Goal: Task Accomplishment & Management: Manage account settings

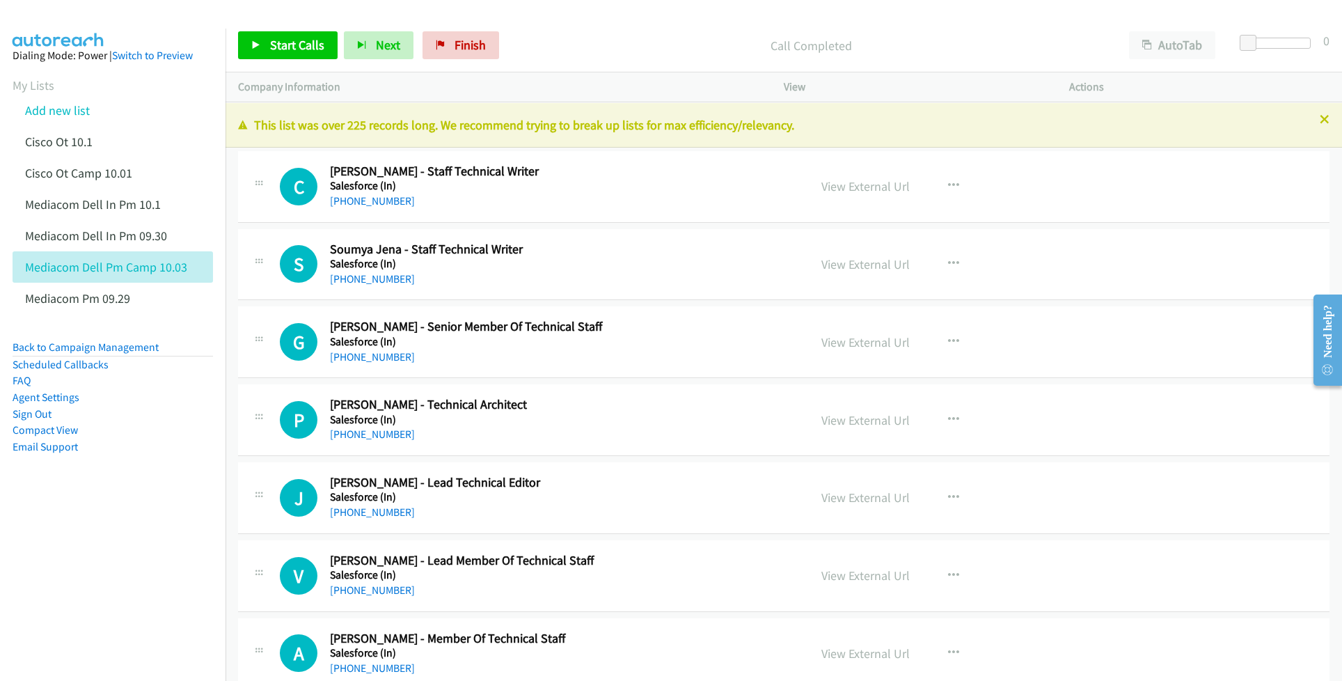
scroll to position [35070, 0]
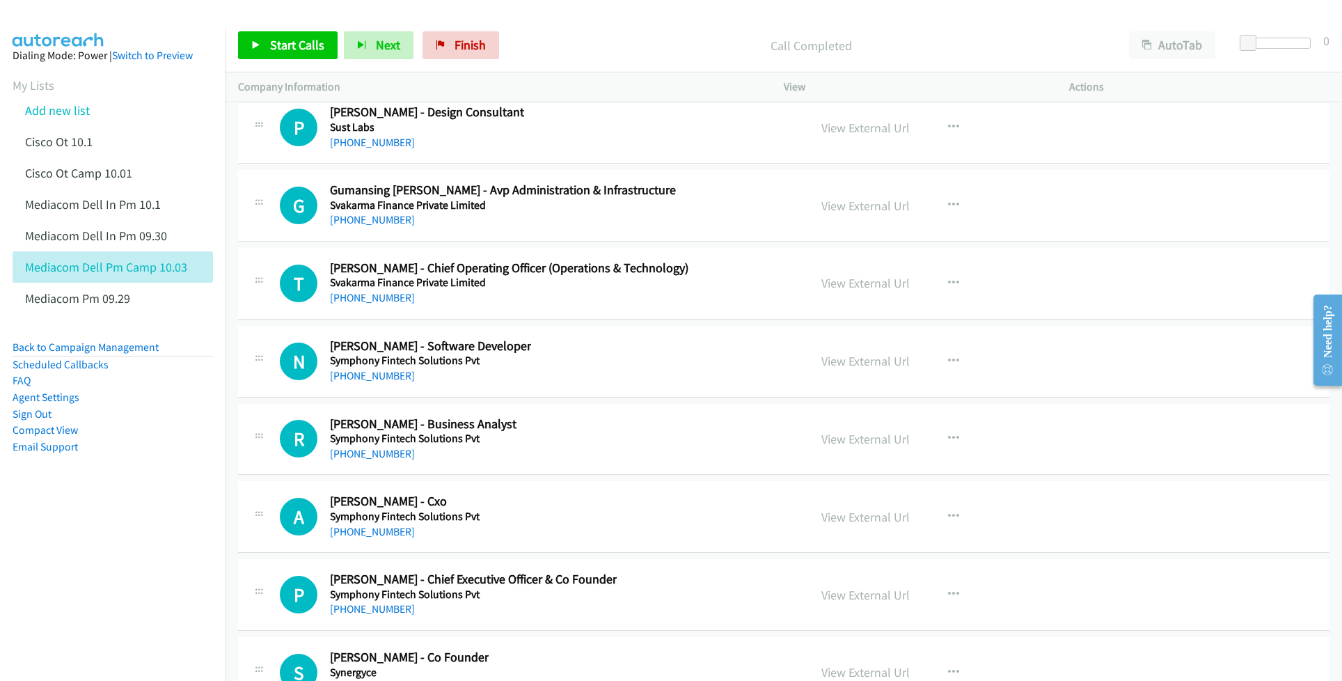
click at [107, 550] on nav "Dialing Mode: Power | Switch to Preview My Lists Add new list Cisco Ot 10.1 Cis…" at bounding box center [113, 369] width 226 height 681
click at [70, 110] on link "Add new list" at bounding box center [57, 110] width 65 height 16
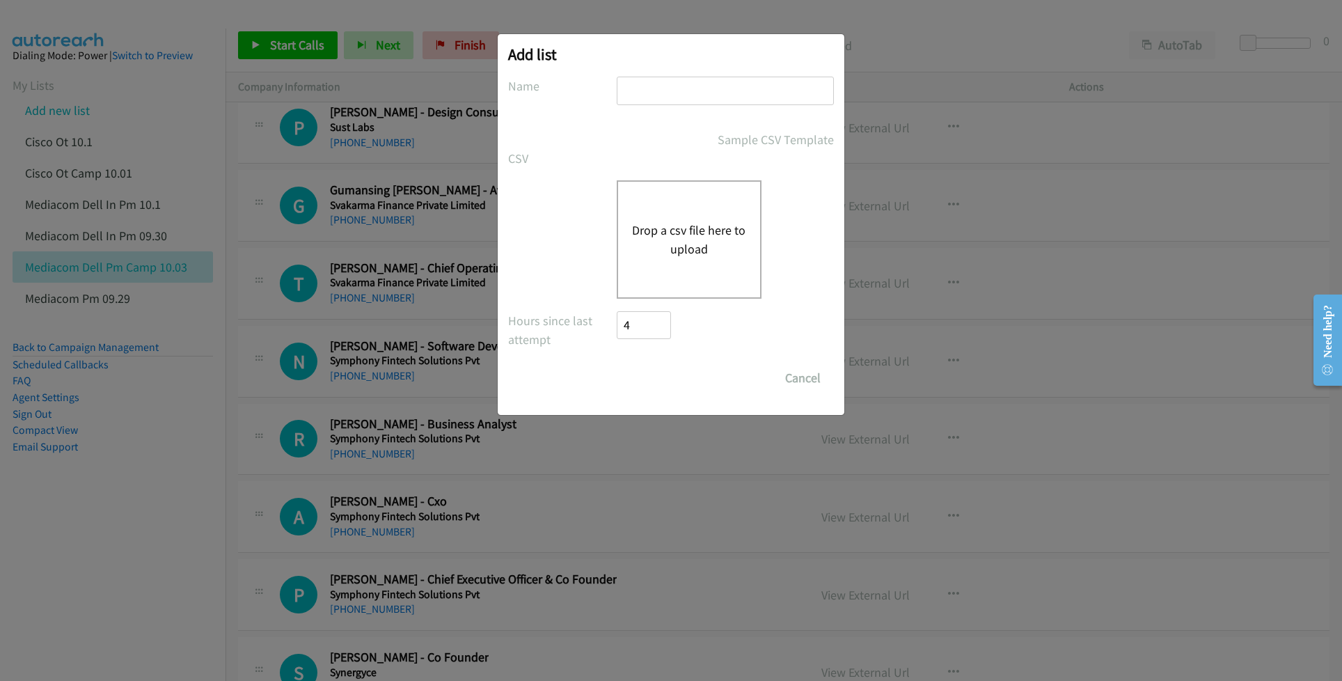
click at [685, 237] on button "Drop a csv file here to upload" at bounding box center [689, 240] width 114 height 38
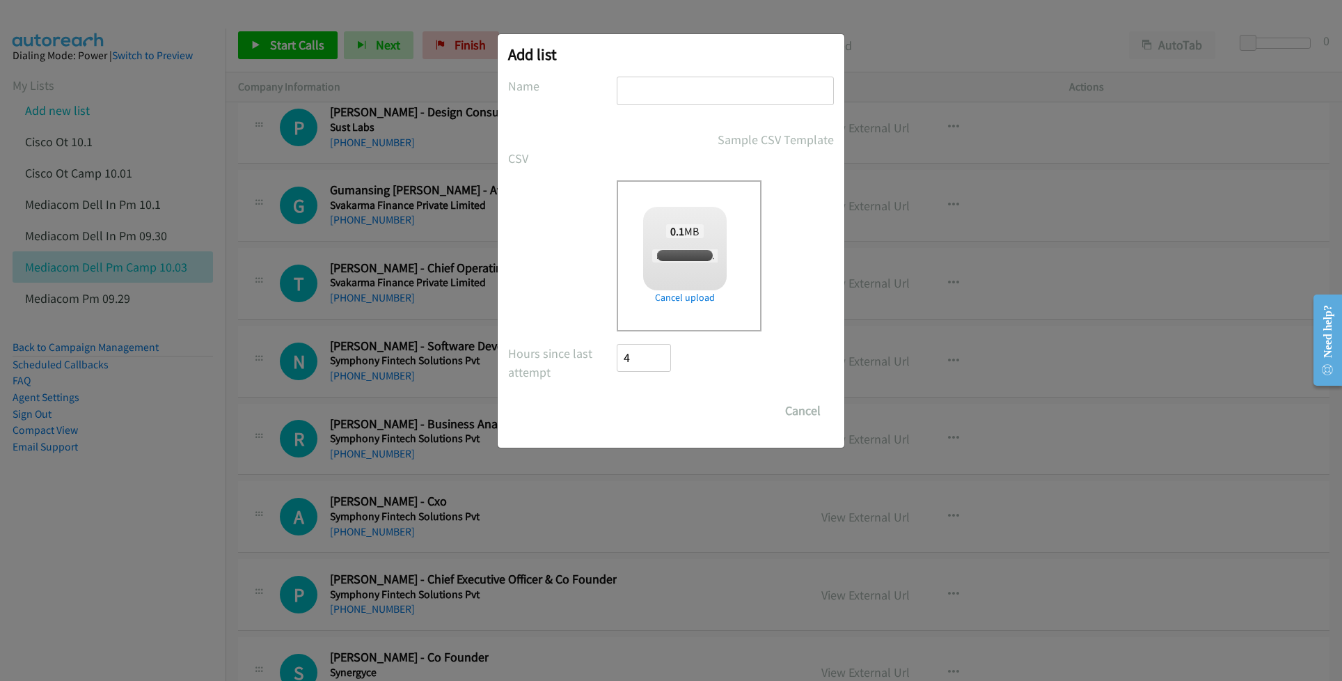
checkbox input "true"
click at [679, 93] on input "text" at bounding box center [725, 91] width 217 height 29
type input "RedHat IN 10.03"
click at [651, 408] on input "Save List" at bounding box center [653, 411] width 73 height 28
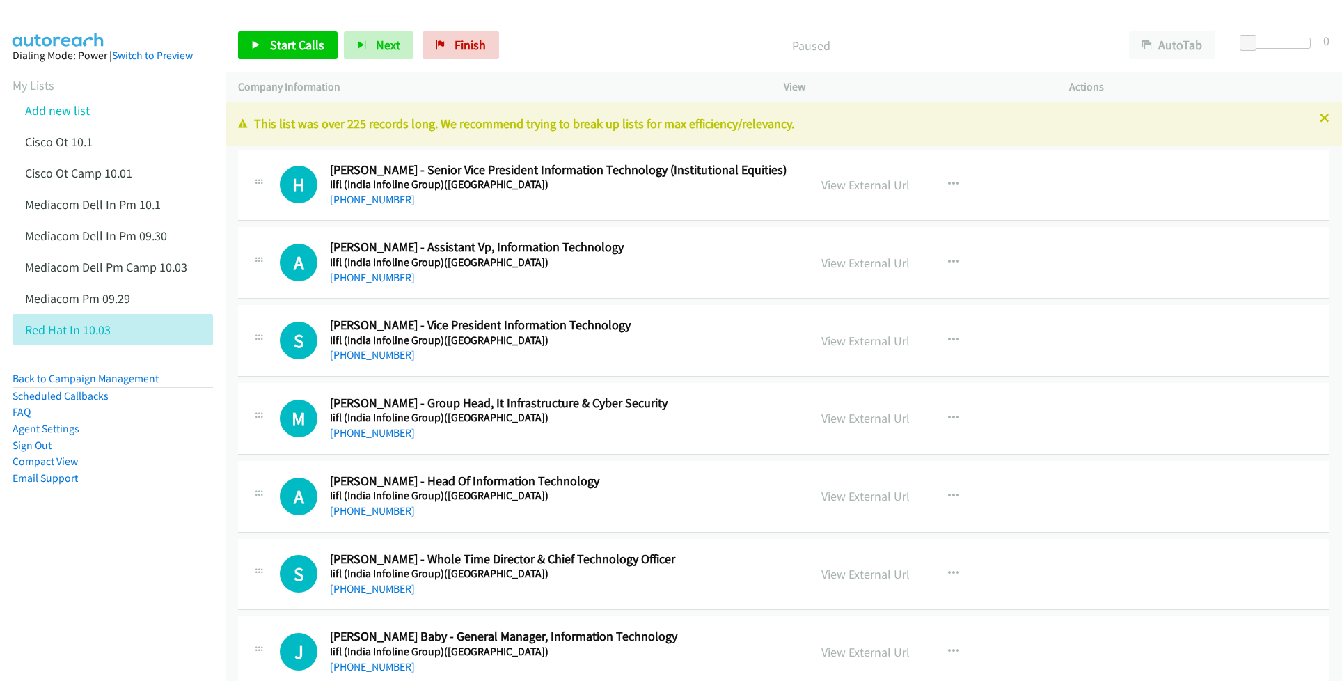
click at [92, 580] on nav "Dialing Mode: Power | Switch to Preview My Lists Add new list Cisco Ot 10.1 Cis…" at bounding box center [113, 369] width 226 height 681
click at [860, 184] on link "View External Url" at bounding box center [865, 185] width 88 height 16
drag, startPoint x: 828, startPoint y: 256, endPoint x: 832, endPoint y: 293, distance: 37.1
click at [854, 259] on link "View External Url" at bounding box center [865, 263] width 88 height 16
click at [874, 345] on link "View External Url" at bounding box center [865, 341] width 88 height 16
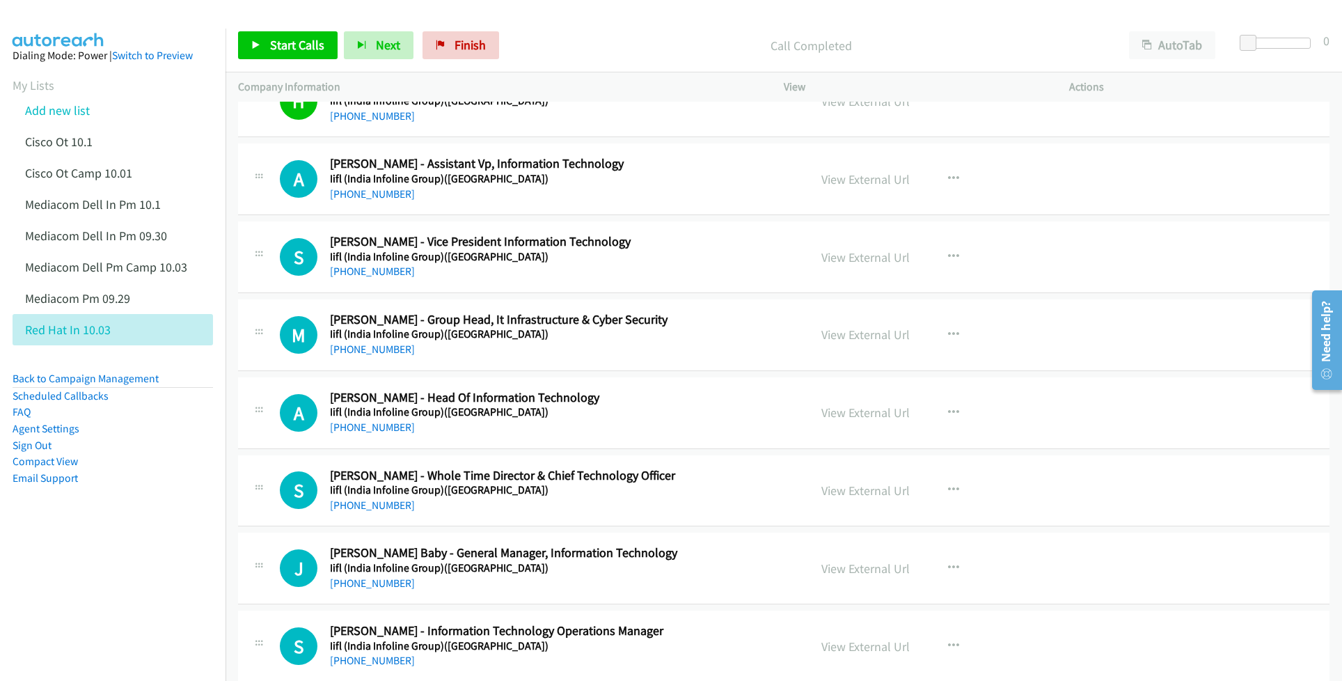
scroll to position [93, 0]
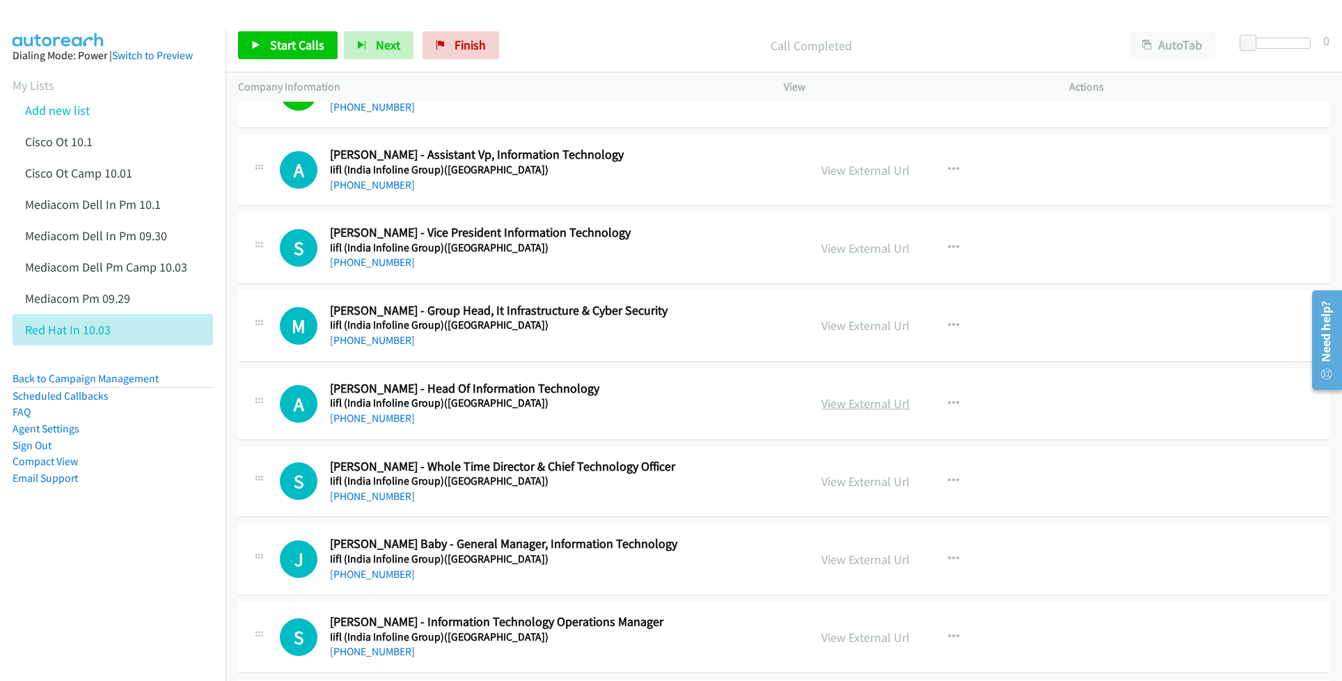
click at [842, 402] on link "View External Url" at bounding box center [865, 403] width 88 height 16
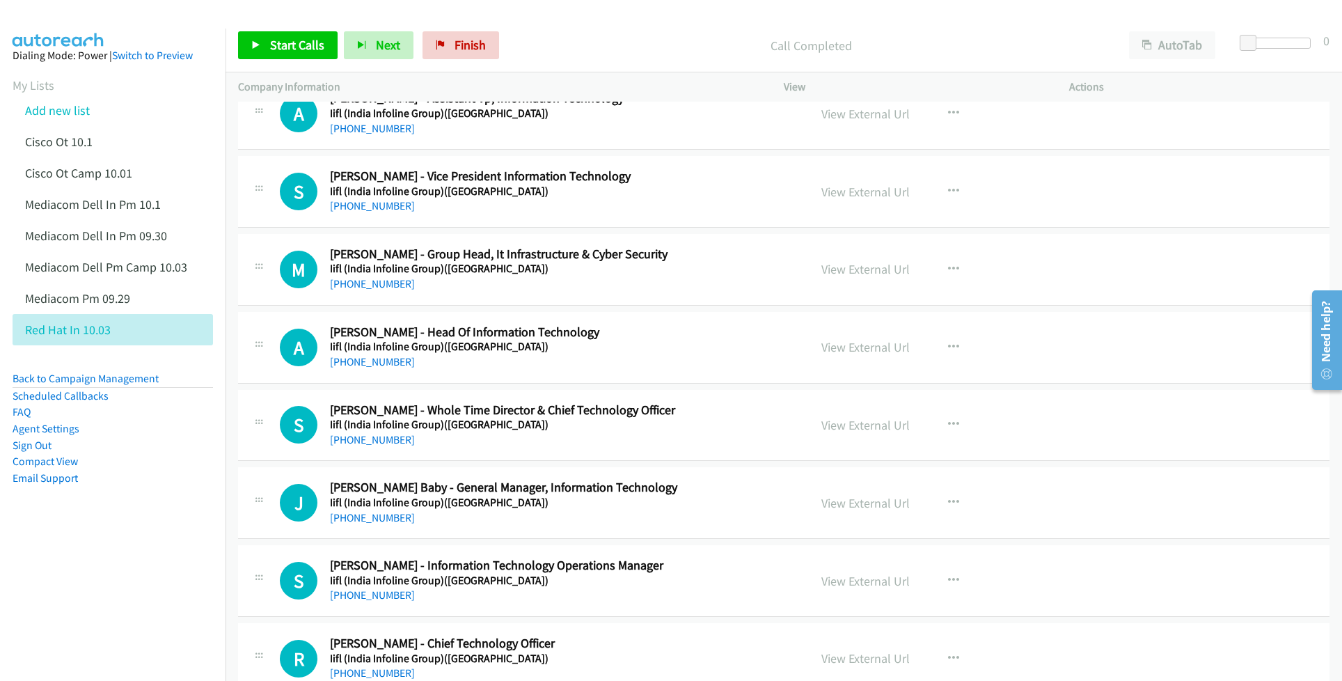
scroll to position [185, 0]
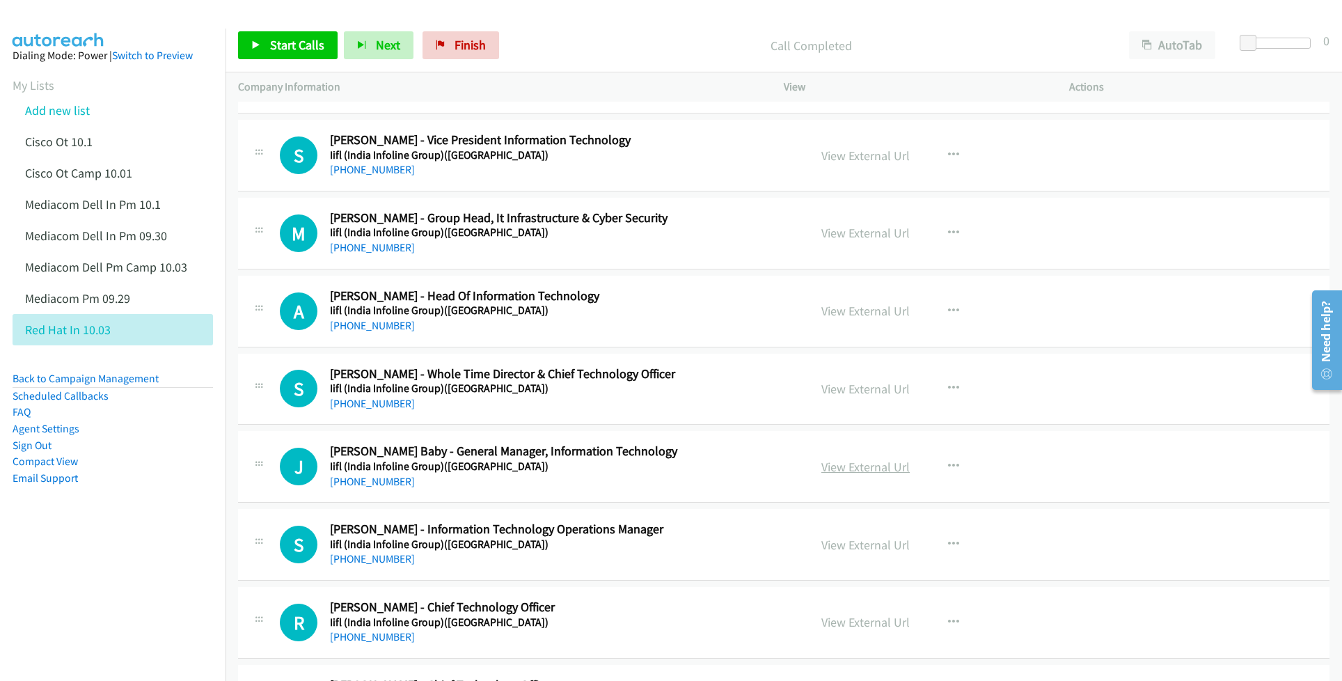
click at [866, 466] on link "View External Url" at bounding box center [865, 467] width 88 height 16
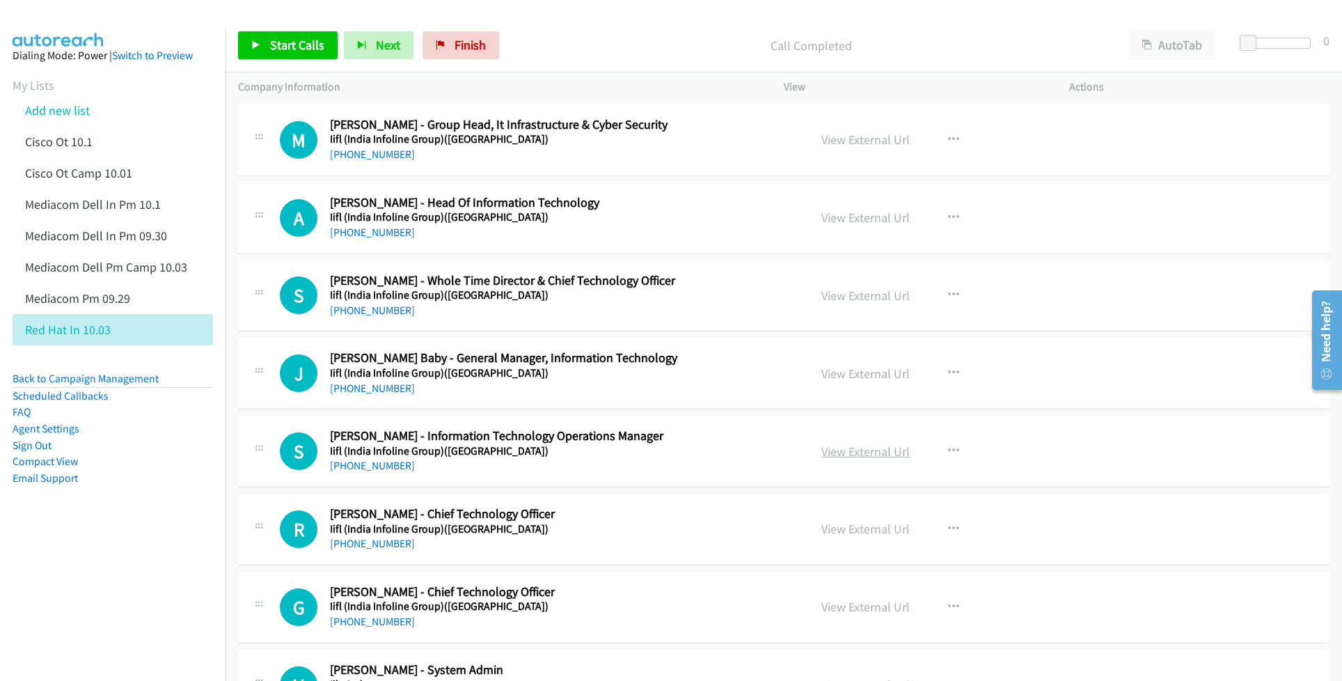
click at [842, 454] on link "View External Url" at bounding box center [865, 451] width 88 height 16
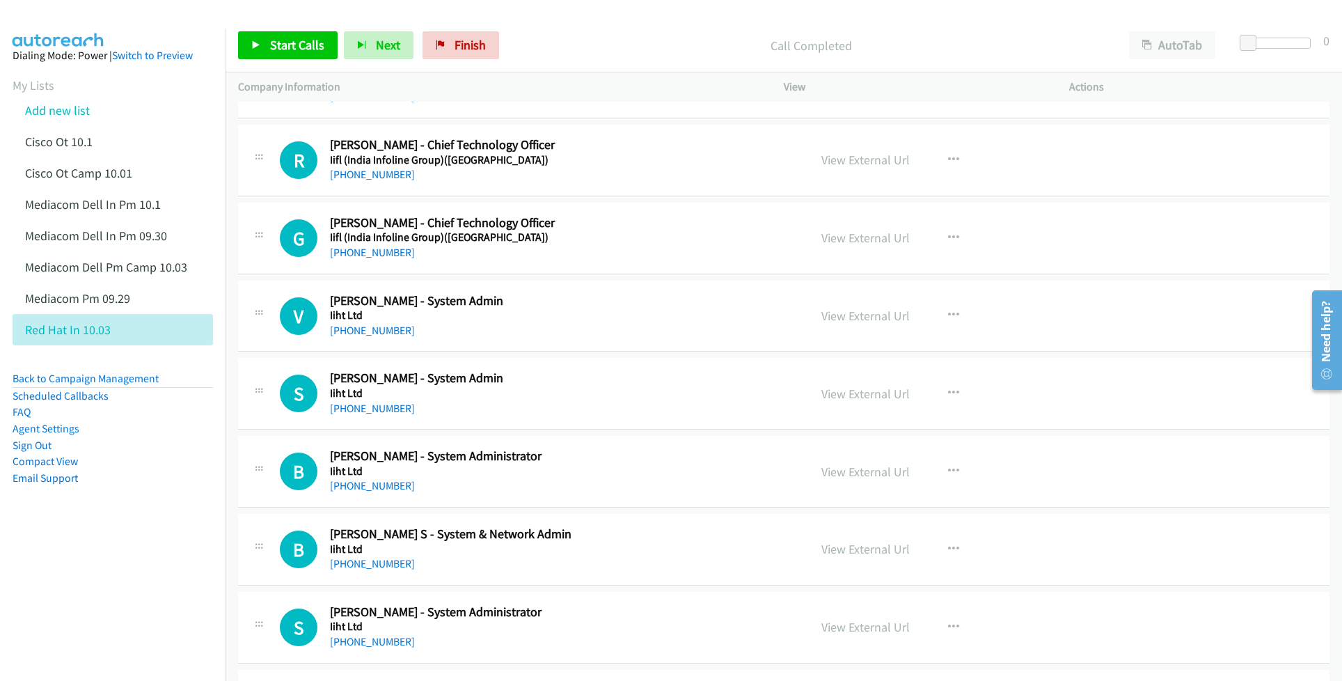
scroll to position [649, 0]
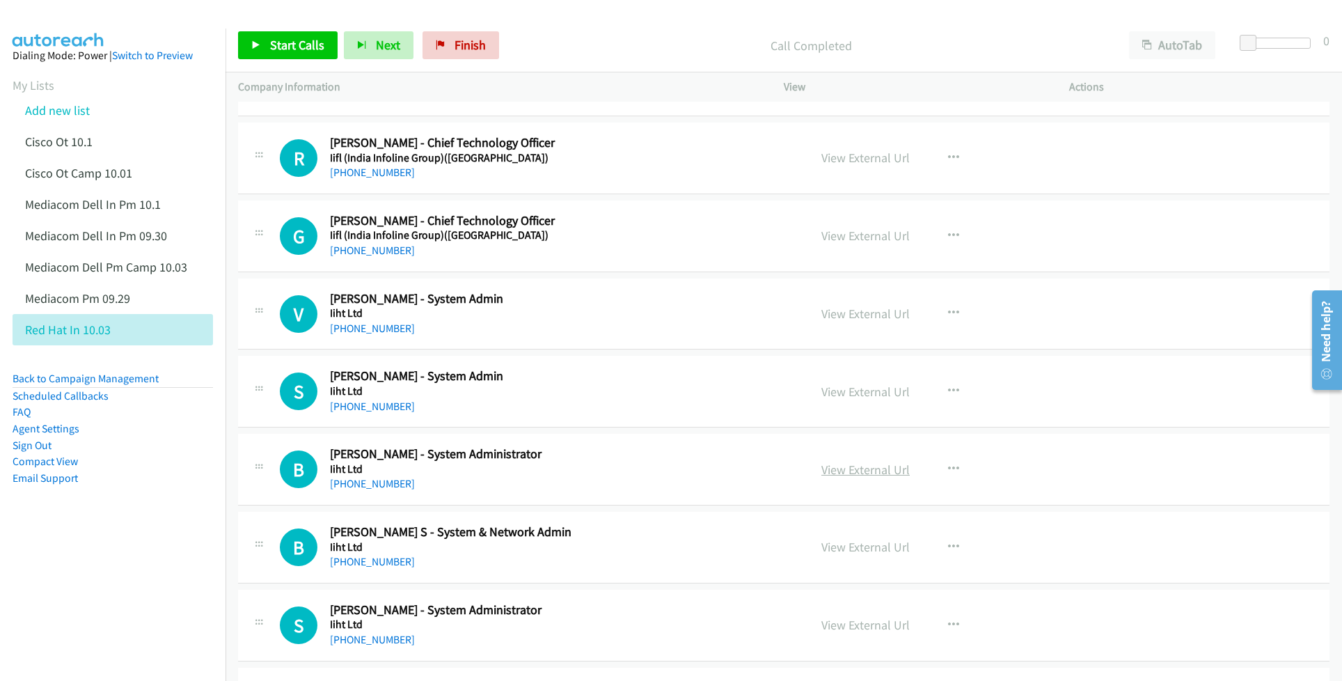
click at [864, 475] on link "View External Url" at bounding box center [865, 469] width 88 height 16
click at [872, 544] on link "View External Url" at bounding box center [865, 547] width 88 height 16
click at [868, 630] on link "View External Url" at bounding box center [865, 625] width 88 height 16
click at [861, 395] on link "View External Url" at bounding box center [865, 391] width 88 height 16
click at [881, 315] on link "View External Url" at bounding box center [865, 313] width 88 height 16
